Goal: Task Accomplishment & Management: Manage account settings

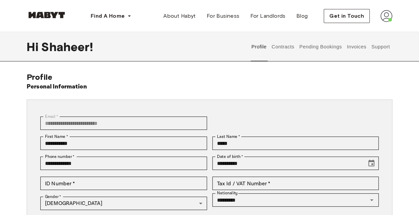
click at [355, 46] on button "Invoices" at bounding box center [356, 46] width 21 height 29
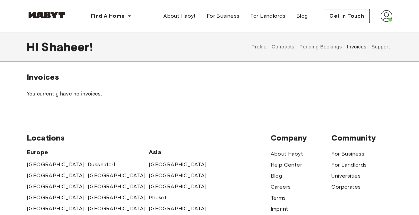
click at [283, 45] on button "Contracts" at bounding box center [283, 46] width 24 height 29
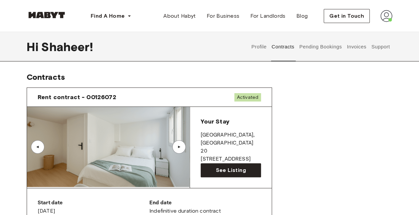
click at [382, 49] on button "Support" at bounding box center [380, 46] width 20 height 29
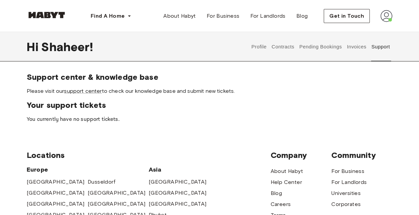
click at [327, 48] on button "Pending Bookings" at bounding box center [320, 46] width 44 height 29
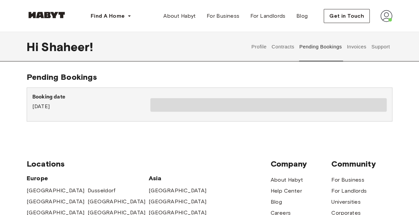
click at [354, 47] on button "Invoices" at bounding box center [356, 46] width 21 height 29
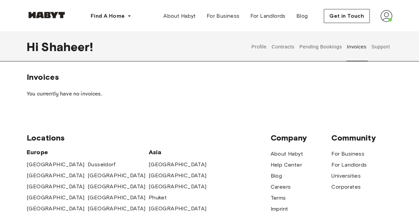
click at [263, 45] on button "Profile" at bounding box center [259, 46] width 17 height 29
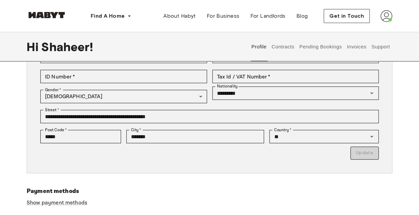
scroll to position [93, 0]
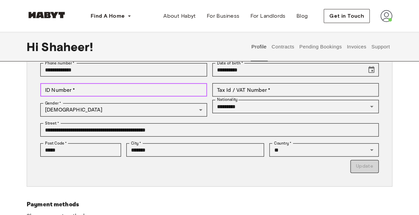
click at [94, 90] on input "ID Number   *" at bounding box center [123, 89] width 167 height 13
drag, startPoint x: 124, startPoint y: 89, endPoint x: 139, endPoint y: 102, distance: 20.1
click at [139, 102] on div "**********" at bounding box center [207, 106] width 344 height 133
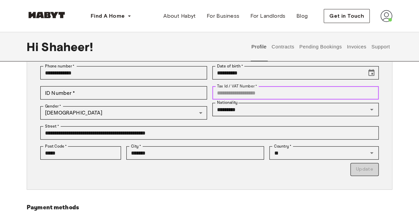
scroll to position [89, 0]
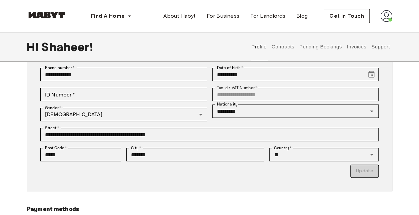
click at [291, 46] on button "Contracts" at bounding box center [283, 46] width 24 height 29
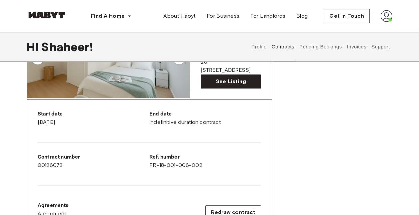
click at [332, 120] on div "Rent contract - 00126072 Activated ▲ ▲ Your Stay [STREET_ADDRESS] See Listing S…" at bounding box center [210, 138] width 366 height 291
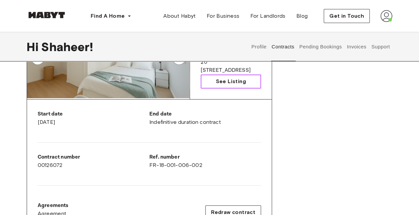
click at [243, 83] on span "See Listing" at bounding box center [231, 81] width 30 height 8
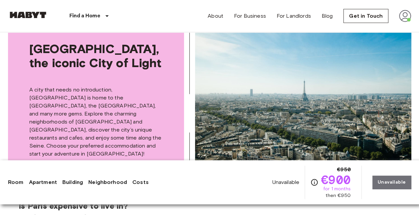
scroll to position [1053, 0]
